Goal: Task Accomplishment & Management: Manage account settings

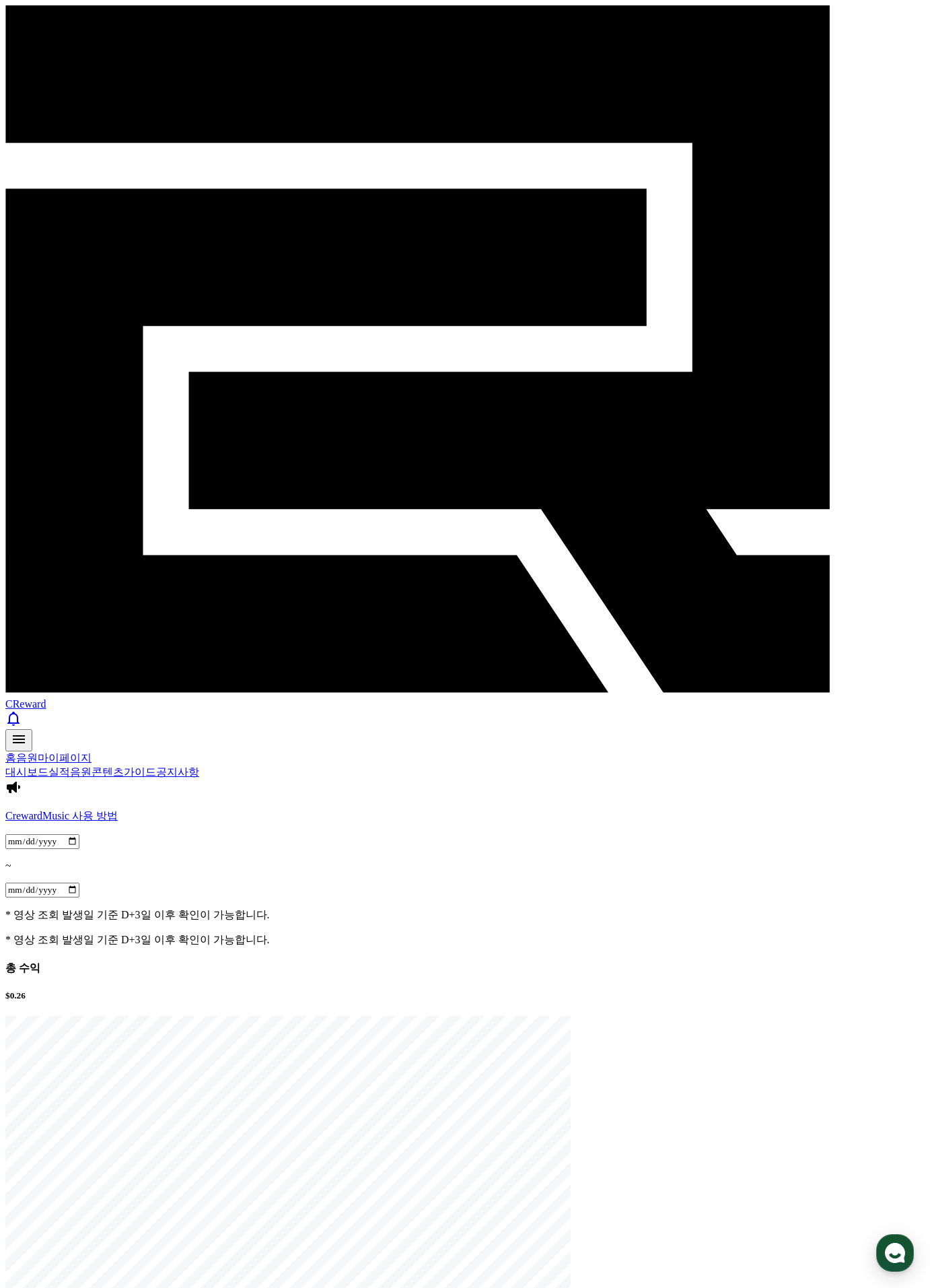
click at [46, 698] on span "CReward" at bounding box center [25, 703] width 41 height 12
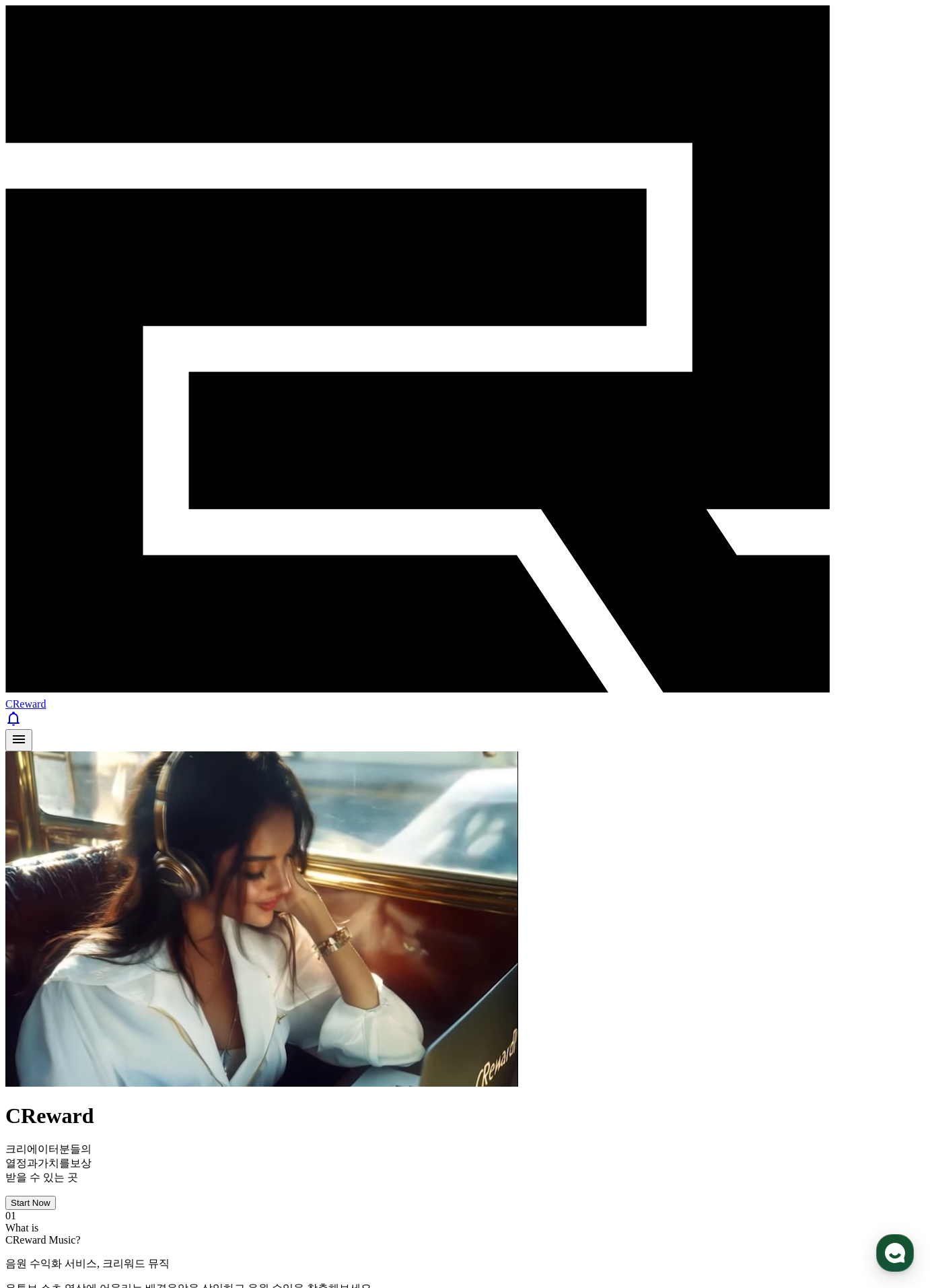
click at [51, 1198] on div "Start Now" at bounding box center [31, 1202] width 40 height 10
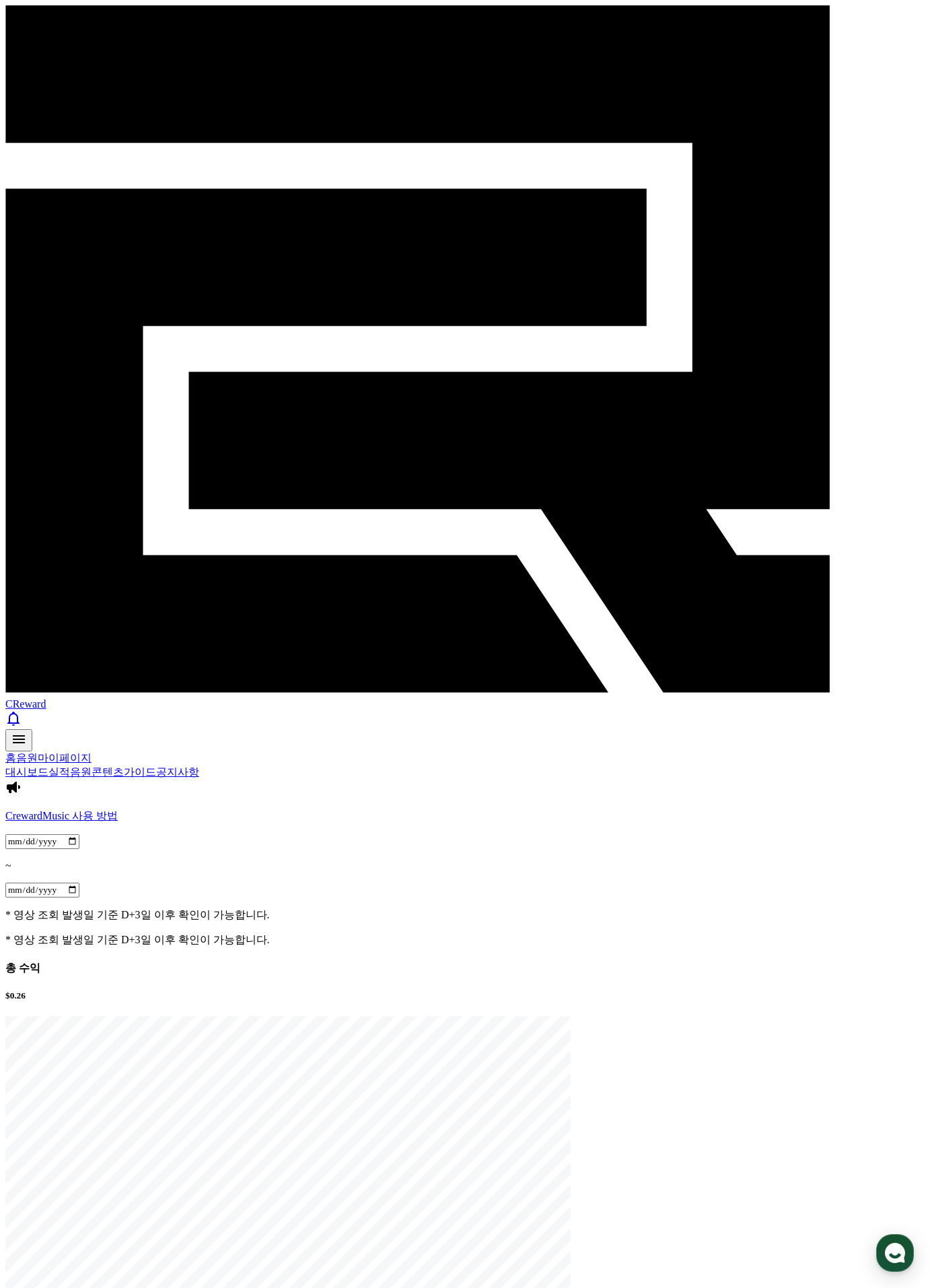
click at [70, 766] on link "실적" at bounding box center [60, 772] width 22 height 12
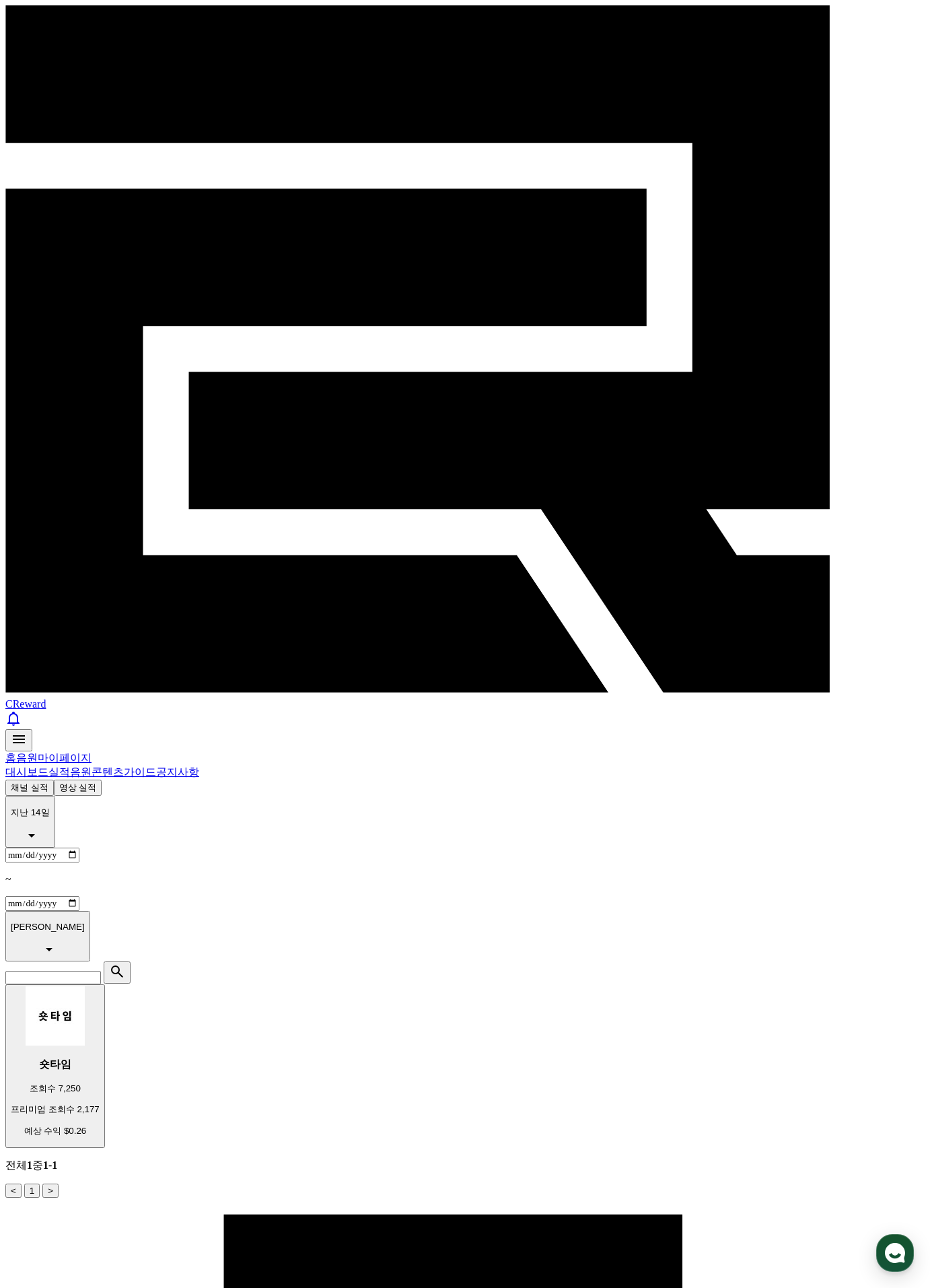
click at [102, 780] on button "영상 실적" at bounding box center [79, 788] width 49 height 16
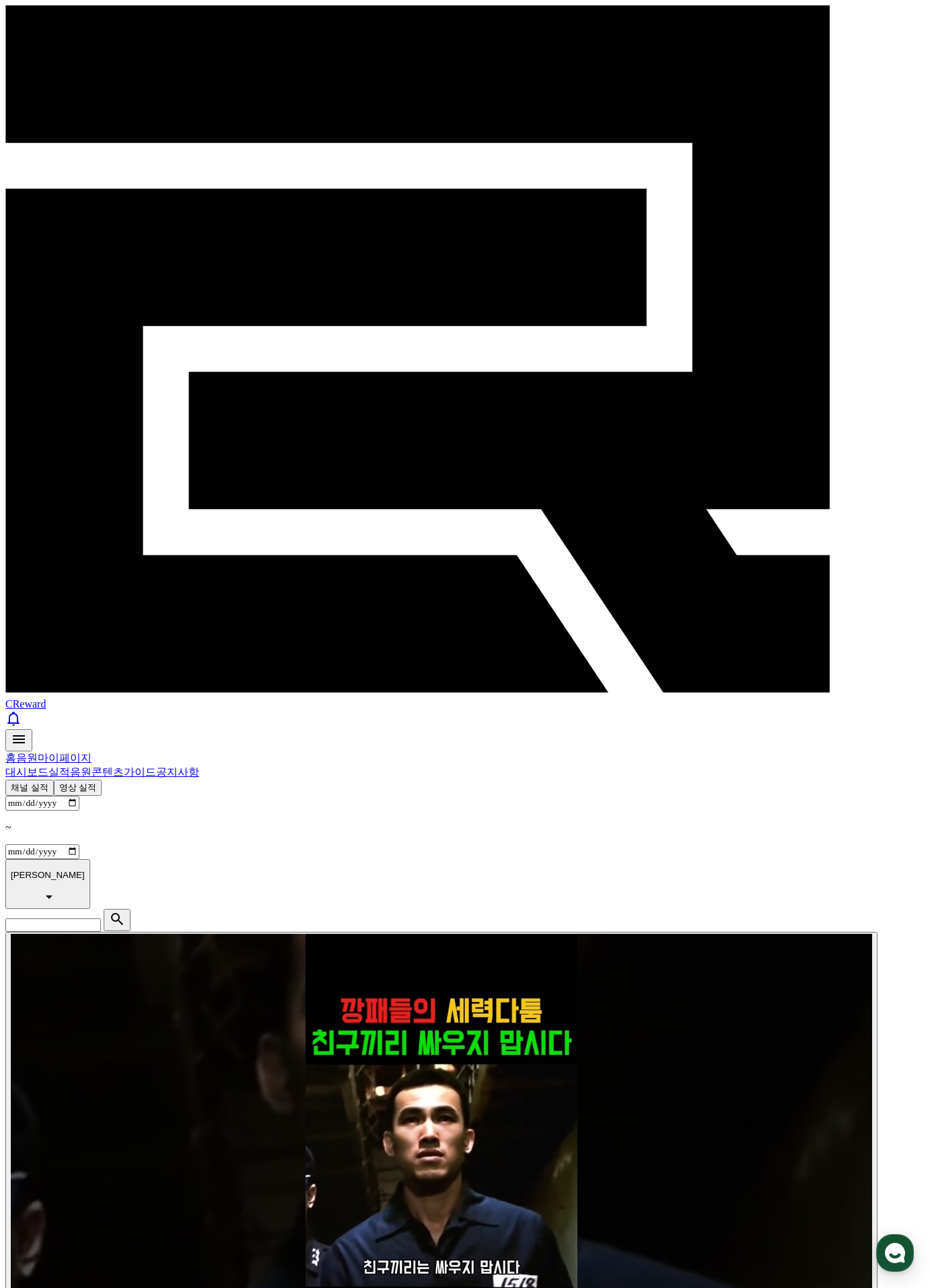
click at [54, 780] on button "채널 실적" at bounding box center [30, 788] width 49 height 16
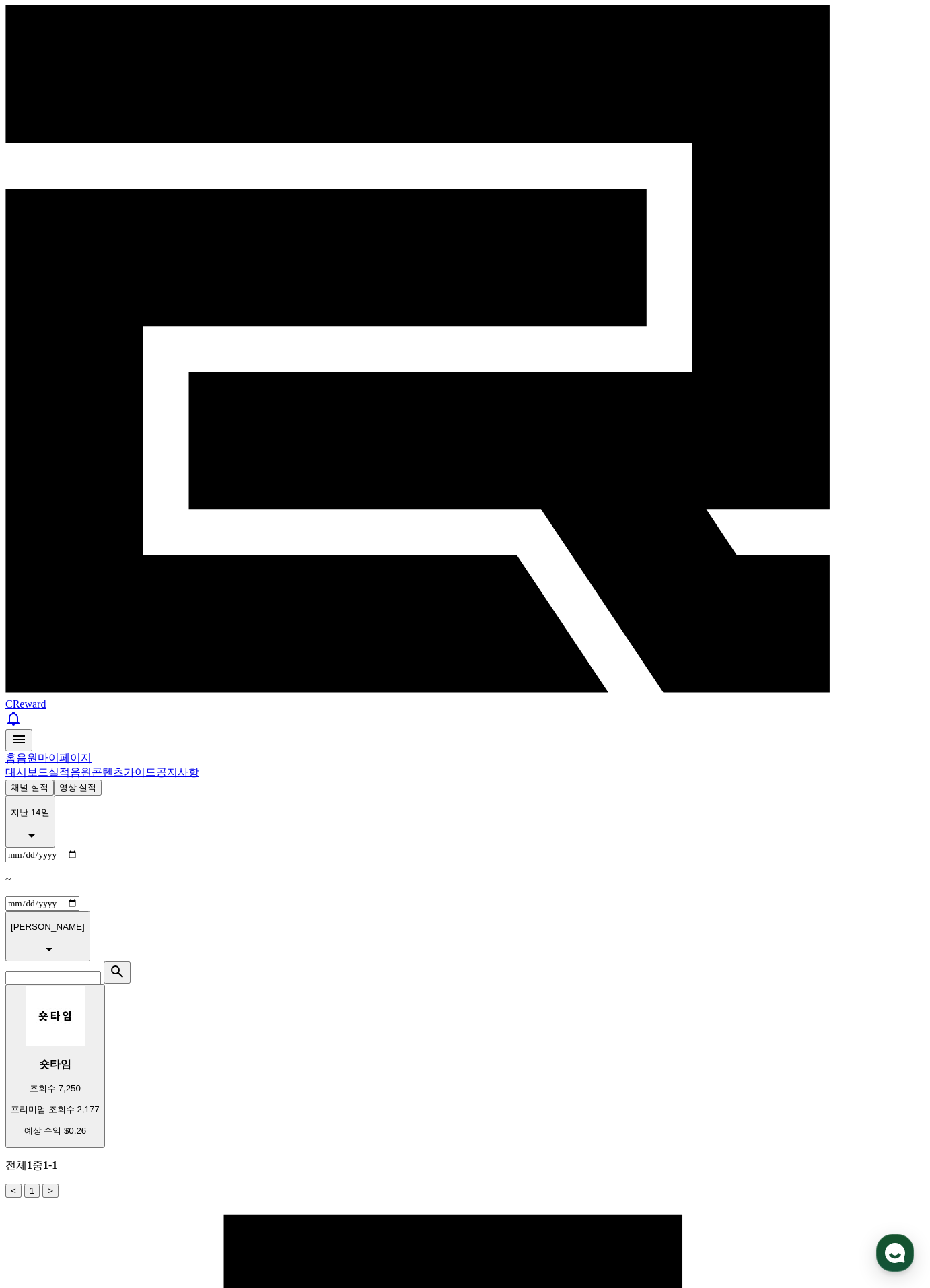
click at [124, 766] on link "콘텐츠" at bounding box center [108, 772] width 33 height 12
click at [156, 766] on link "가이드" at bounding box center [140, 772] width 33 height 12
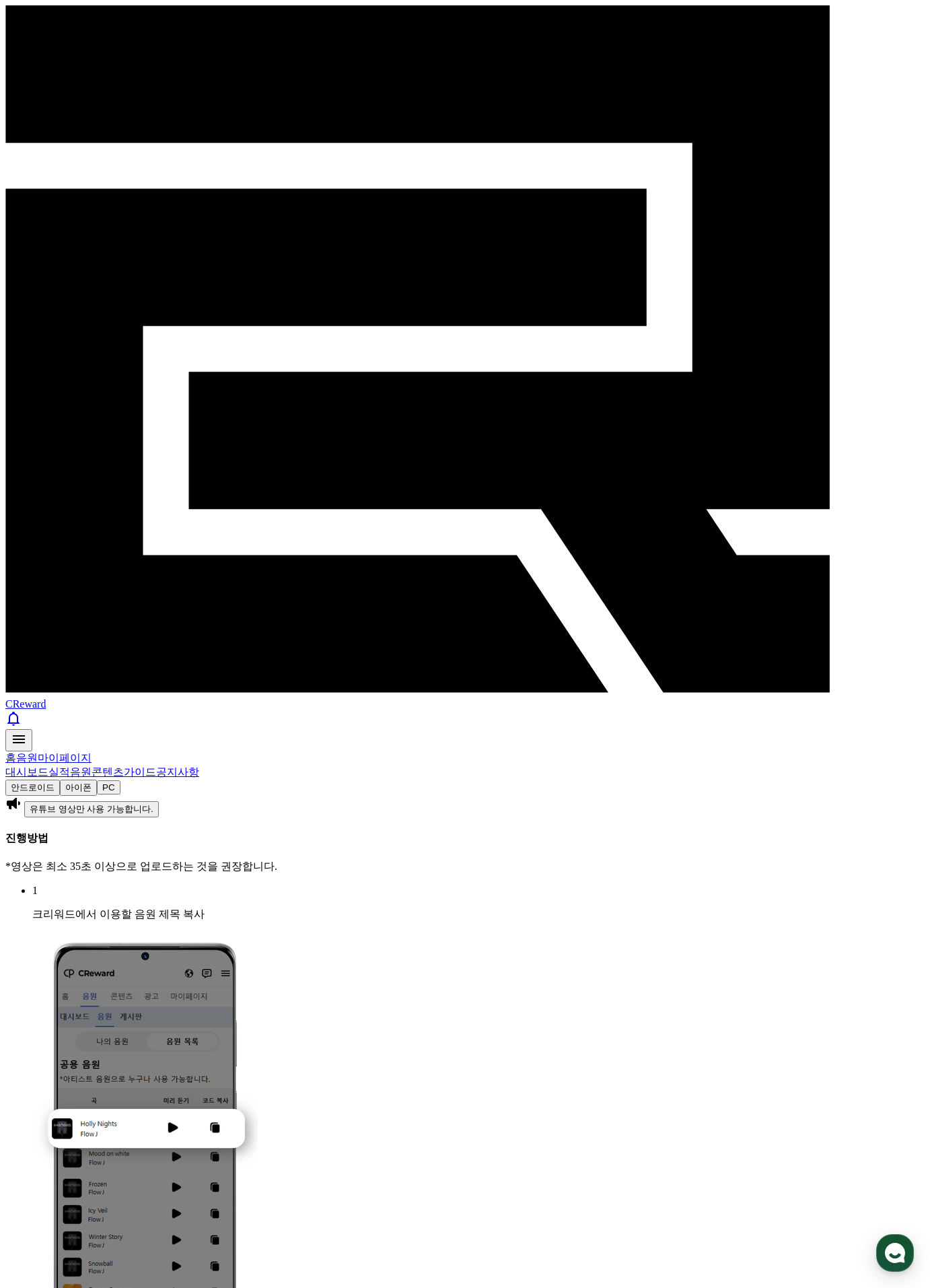
click at [199, 766] on link "공지사항" at bounding box center [178, 772] width 43 height 12
click at [156, 766] on link "가이드" at bounding box center [140, 772] width 33 height 12
click at [70, 766] on link "실적" at bounding box center [60, 772] width 22 height 12
click at [91, 752] on link "마이페이지" at bounding box center [65, 757] width 54 height 12
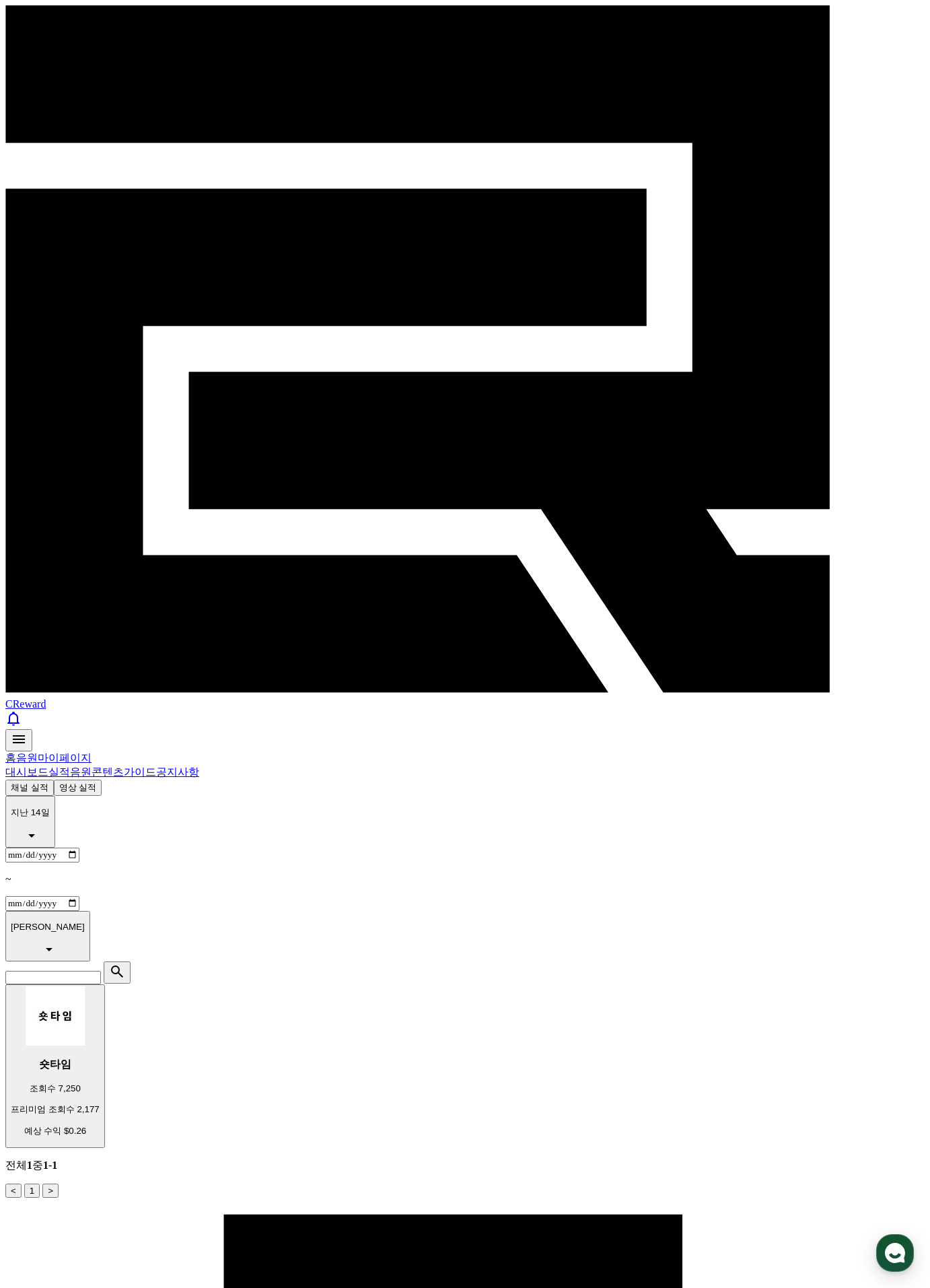
select select "**********"
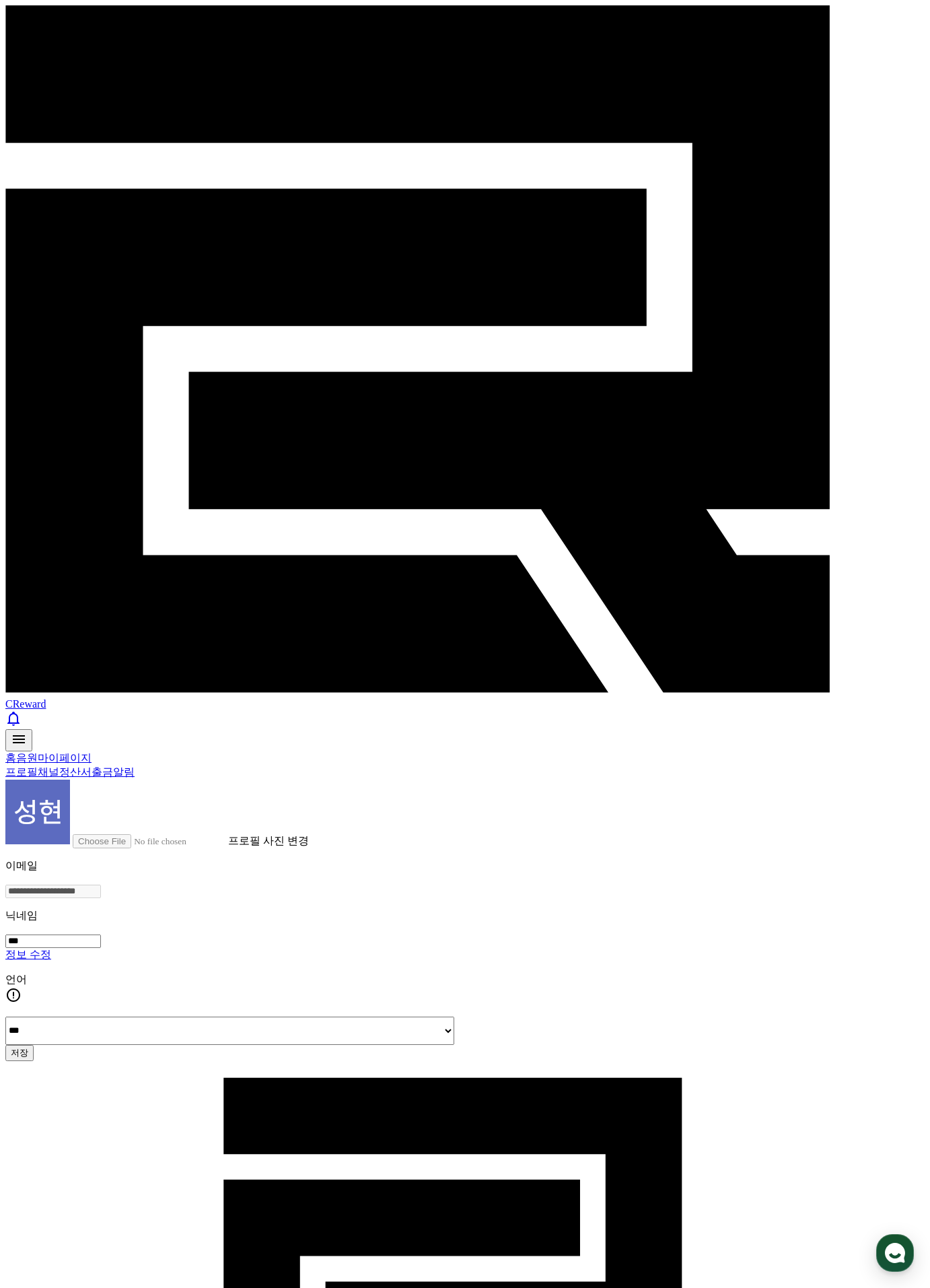
click at [113, 766] on link "출금" at bounding box center [102, 772] width 22 height 12
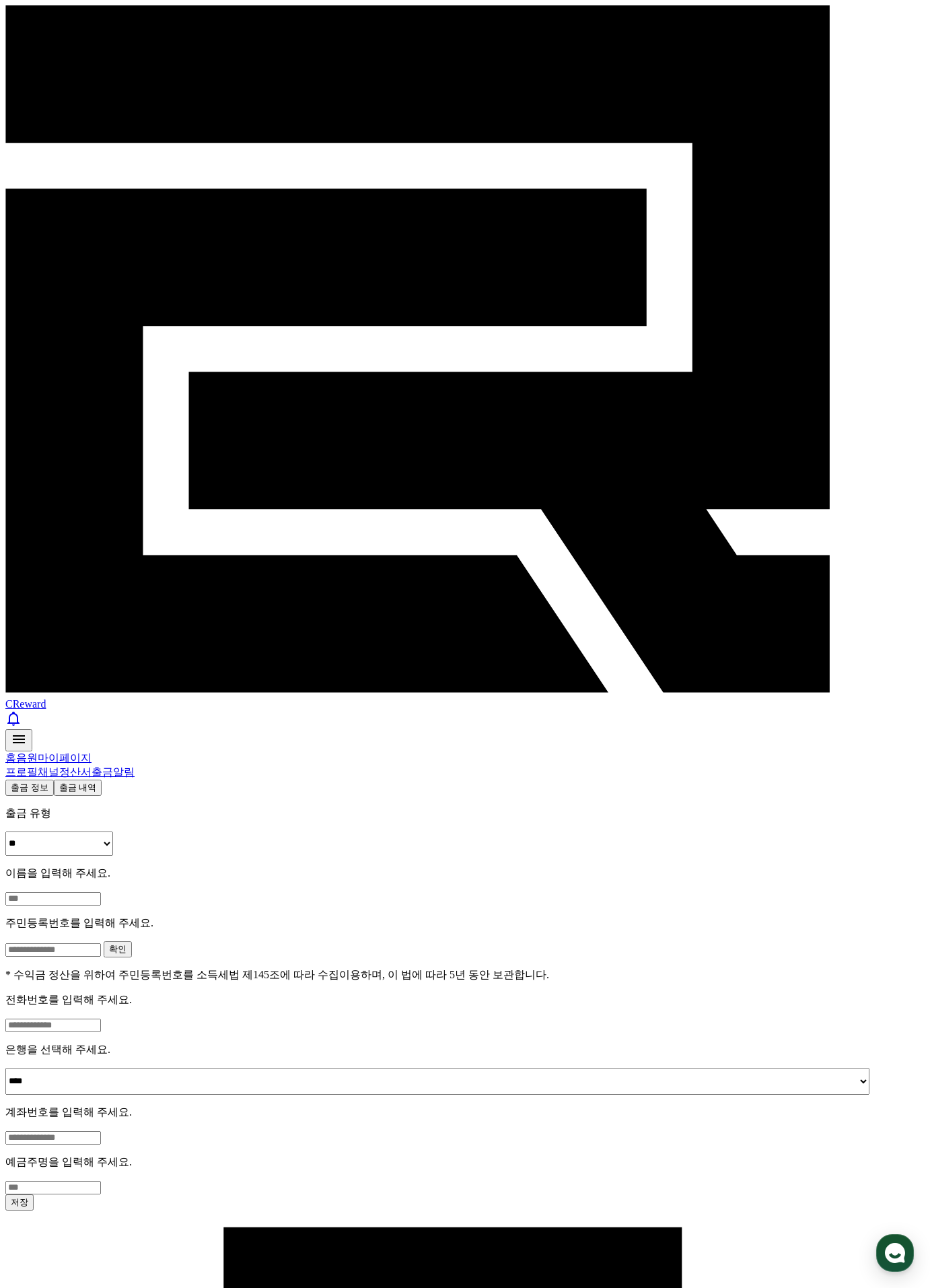
click at [91, 766] on link "정산서" at bounding box center [76, 772] width 33 height 12
